Goal: Navigation & Orientation: Understand site structure

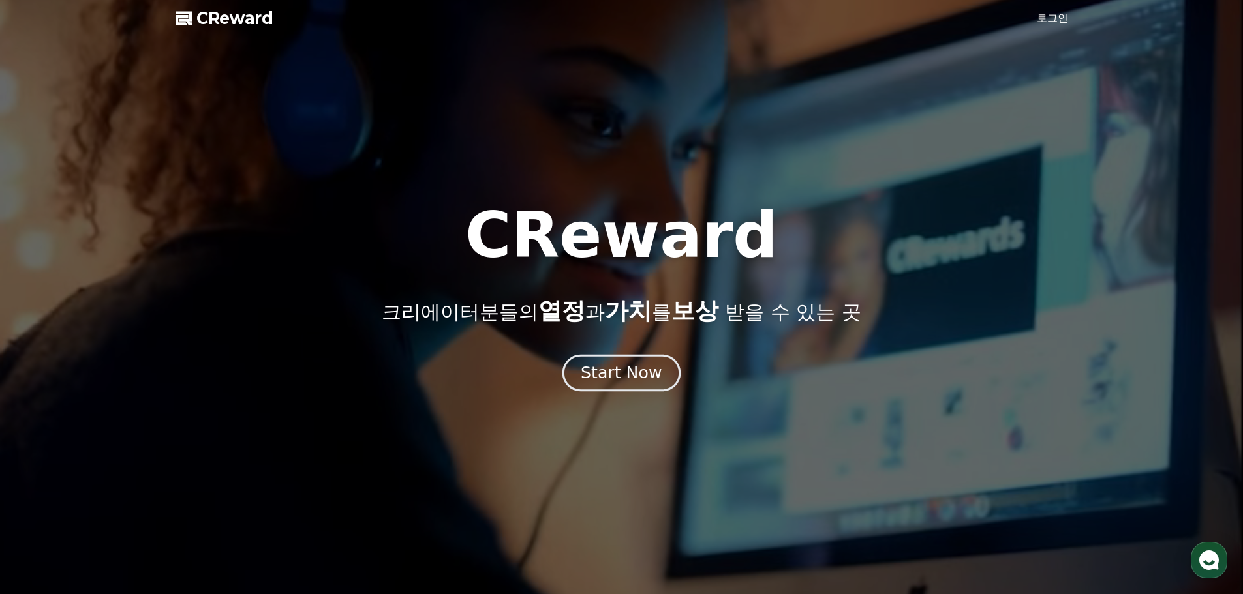
click at [613, 384] on button "Start Now" at bounding box center [621, 372] width 118 height 37
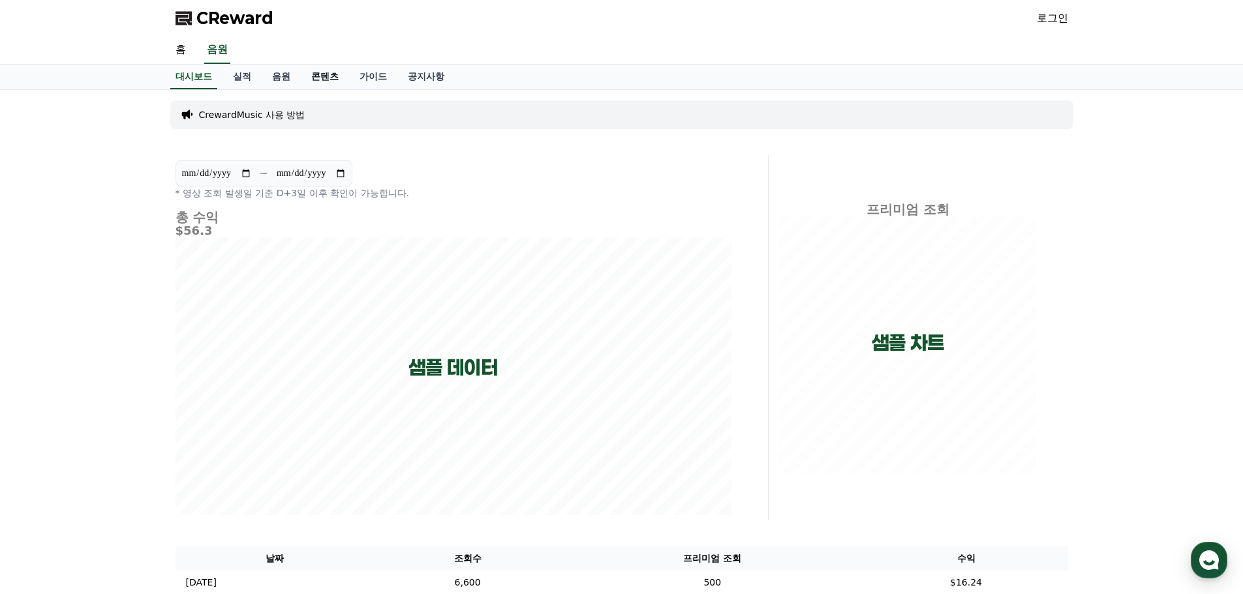
click at [326, 81] on link "콘텐츠" at bounding box center [325, 77] width 48 height 25
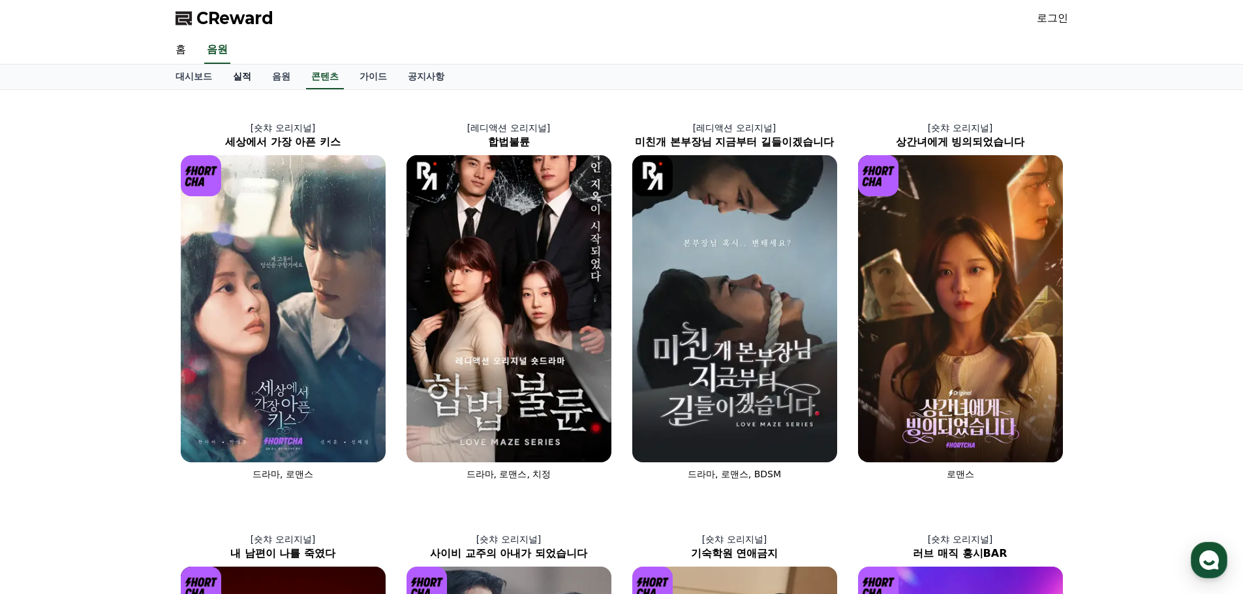
click at [245, 79] on link "실적" at bounding box center [241, 77] width 39 height 25
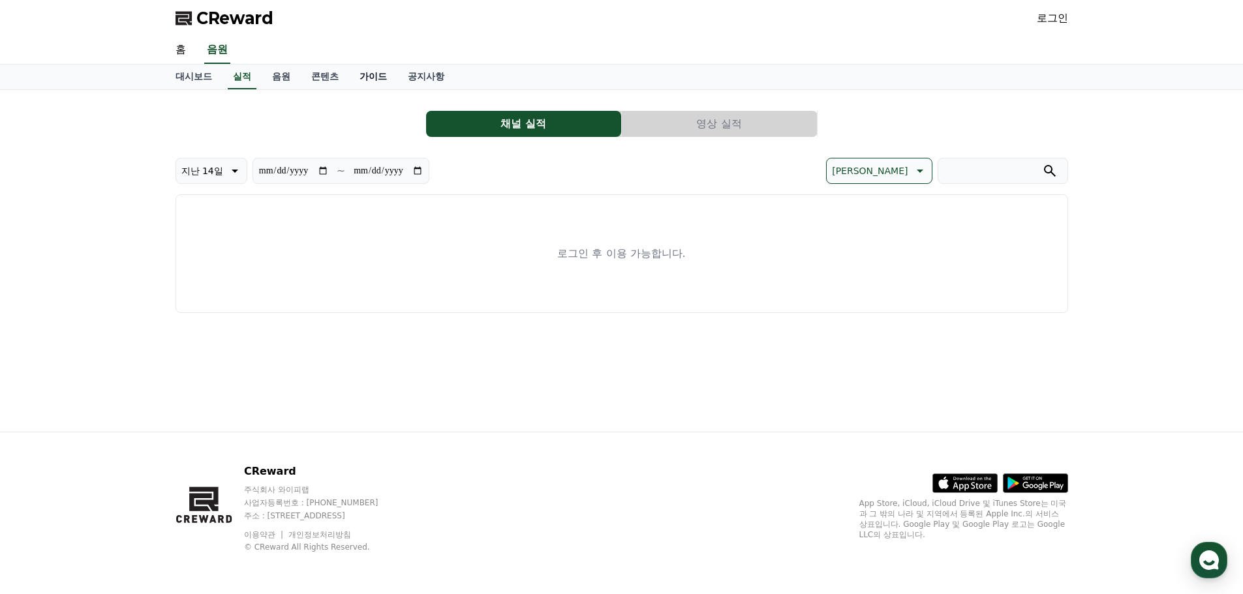
click at [378, 82] on link "가이드" at bounding box center [373, 77] width 48 height 25
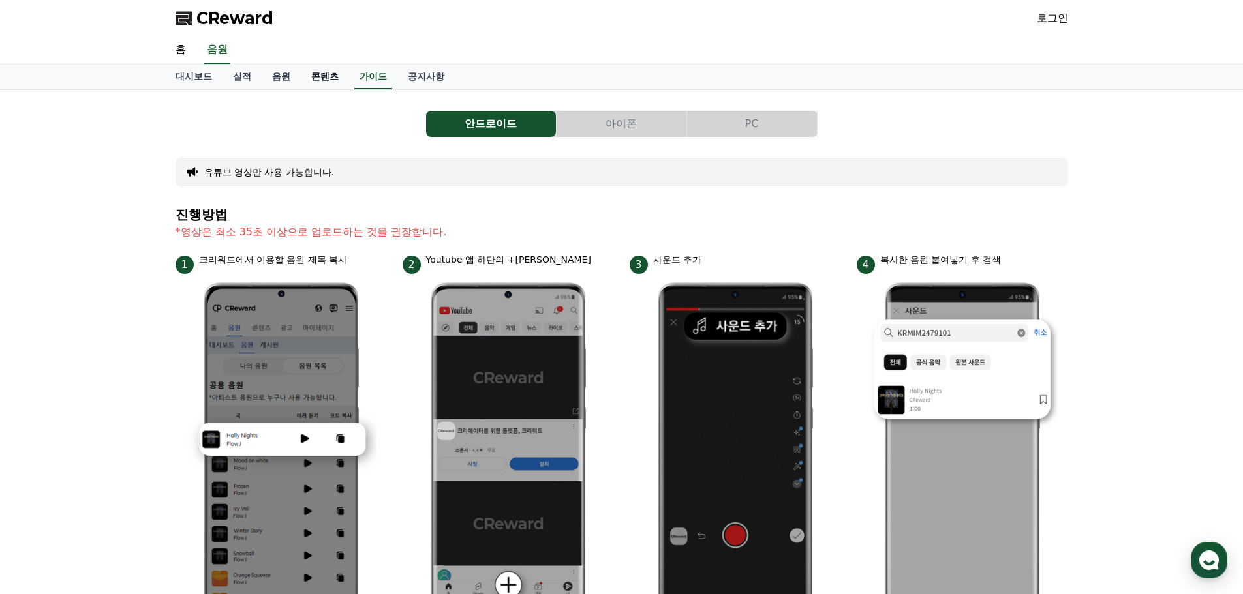
click at [323, 78] on link "콘텐츠" at bounding box center [325, 77] width 48 height 25
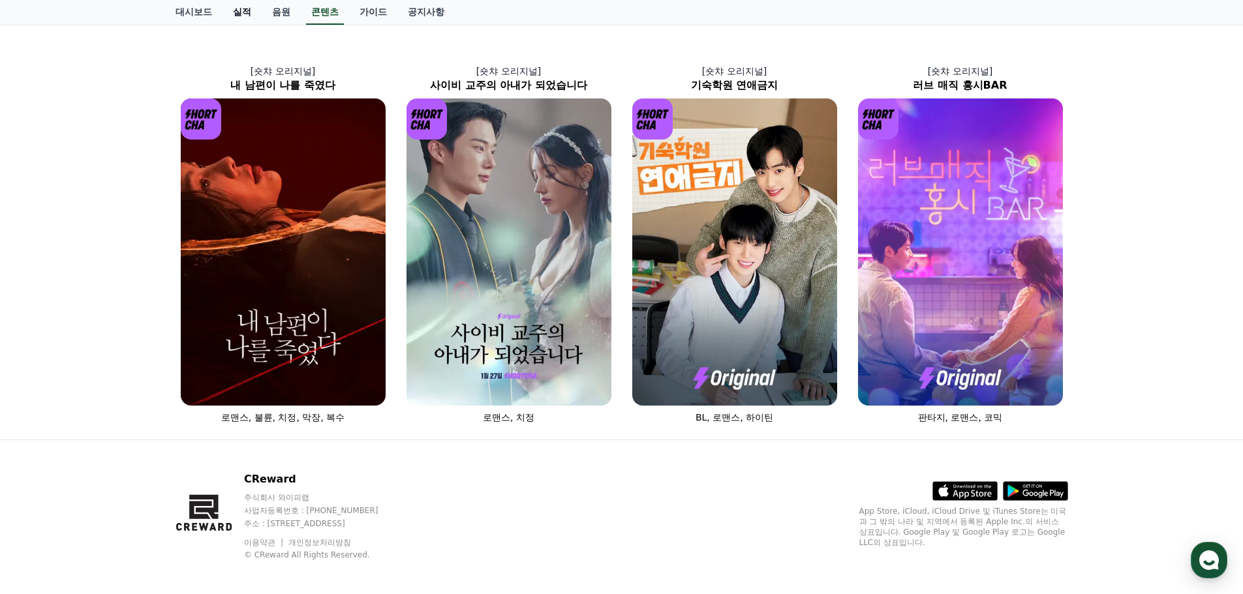
scroll to position [476, 0]
